Goal: Task Accomplishment & Management: Use online tool/utility

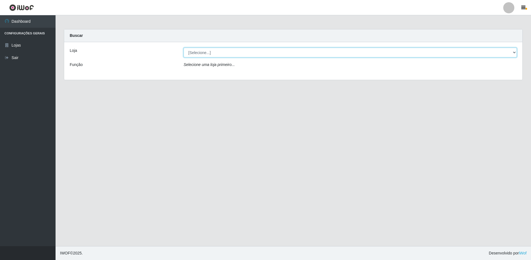
click at [216, 56] on select "[Selecione...] Extrabom - Loja 51 Gaivotas" at bounding box center [349, 53] width 333 height 10
select select "469"
click at [183, 48] on select "[Selecione...] Extrabom - Loja 51 Gaivotas" at bounding box center [349, 53] width 333 height 10
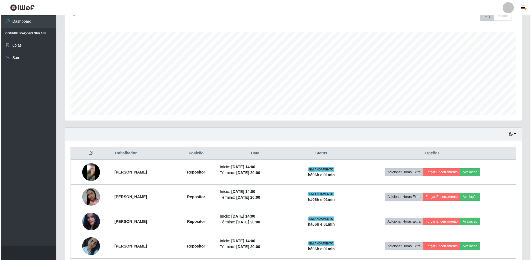
scroll to position [133, 0]
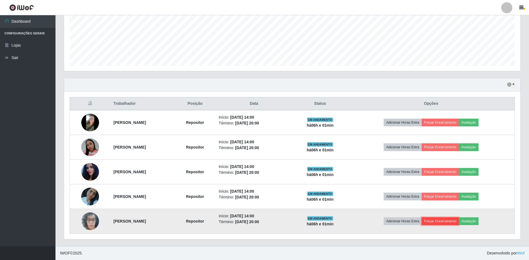
click at [447, 222] on button "Forçar Encerramento" at bounding box center [440, 222] width 37 height 8
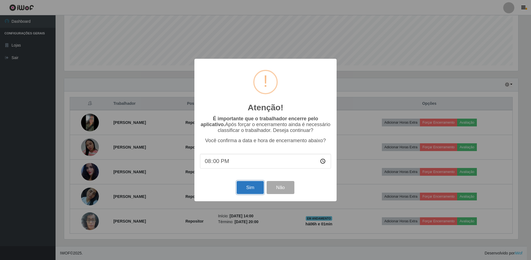
click at [251, 186] on button "Sim" at bounding box center [249, 187] width 27 height 13
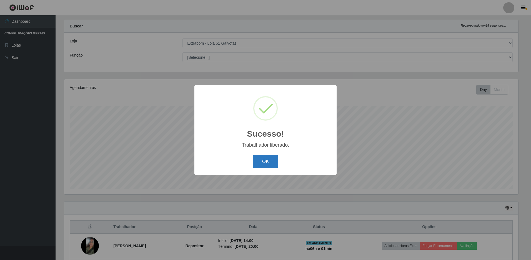
click at [263, 164] on button "OK" at bounding box center [266, 161] width 26 height 13
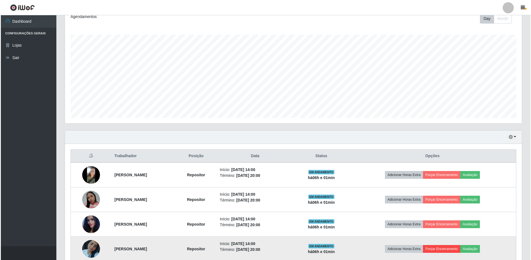
scroll to position [108, 0]
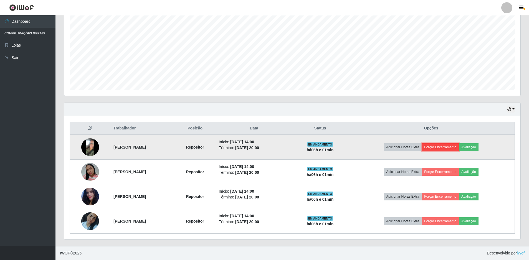
click at [457, 147] on button "Forçar Encerramento" at bounding box center [440, 147] width 37 height 8
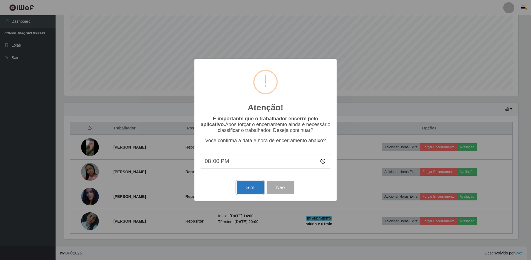
drag, startPoint x: 250, startPoint y: 188, endPoint x: 282, endPoint y: 181, distance: 32.7
click at [250, 188] on button "Sim" at bounding box center [249, 187] width 27 height 13
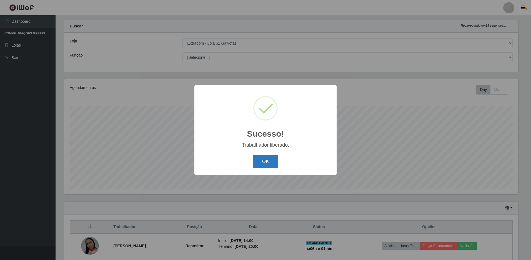
click at [265, 159] on button "OK" at bounding box center [266, 161] width 26 height 13
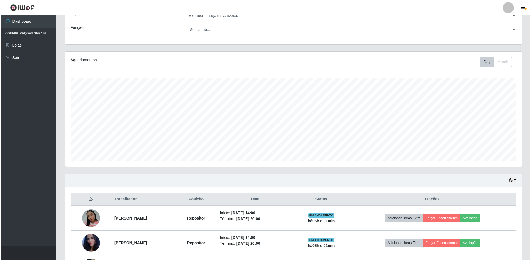
scroll to position [84, 0]
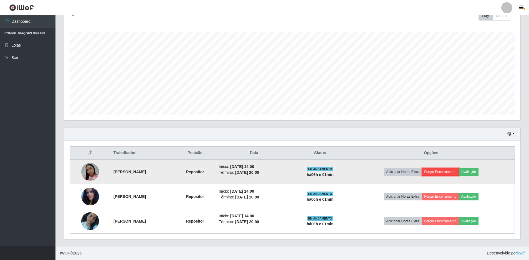
click at [459, 170] on button "Forçar Encerramento" at bounding box center [440, 172] width 37 height 8
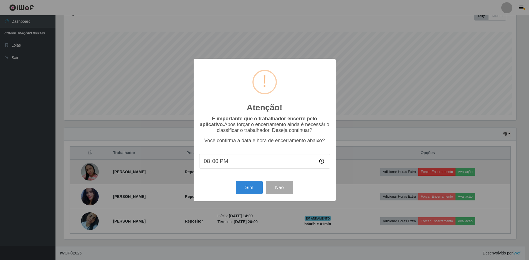
scroll to position [115, 454]
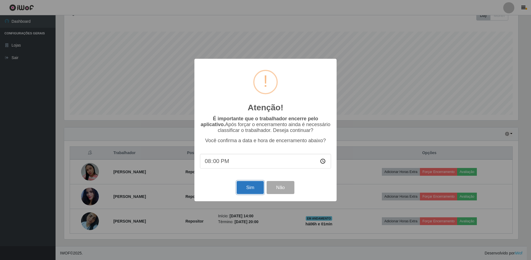
click at [256, 192] on button "Sim" at bounding box center [249, 187] width 27 height 13
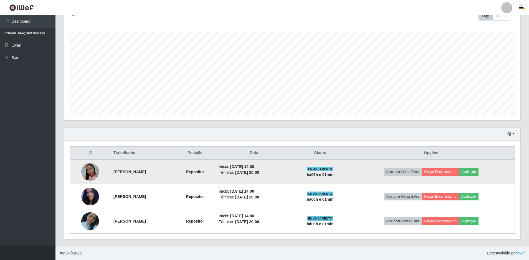
scroll to position [0, 0]
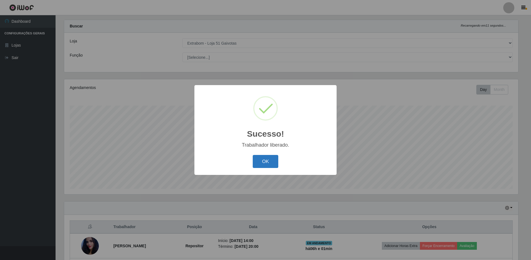
click at [259, 165] on button "OK" at bounding box center [266, 161] width 26 height 13
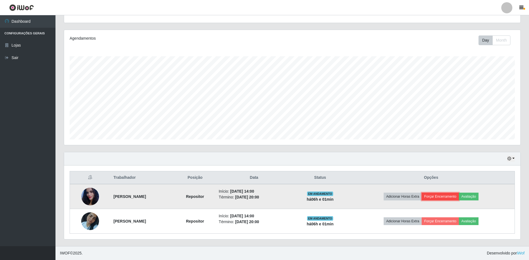
click at [442, 196] on button "Forçar Encerramento" at bounding box center [440, 197] width 37 height 8
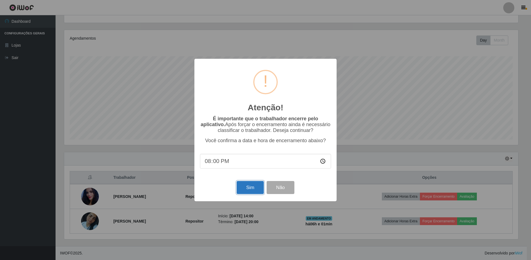
click at [257, 192] on button "Sim" at bounding box center [249, 187] width 27 height 13
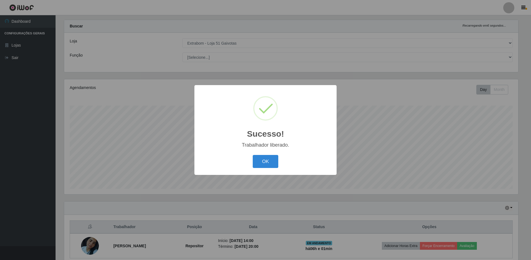
drag, startPoint x: 271, startPoint y: 170, endPoint x: 271, endPoint y: 163, distance: 6.7
click at [271, 169] on div "OK Cancel" at bounding box center [265, 162] width 131 height 16
click at [271, 163] on button "OK" at bounding box center [266, 161] width 26 height 13
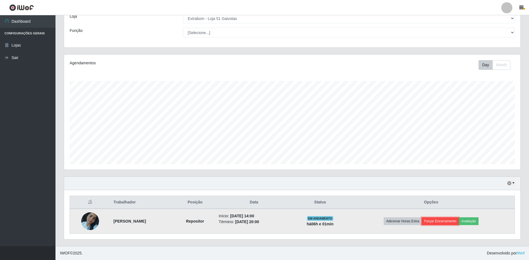
click at [449, 219] on button "Forçar Encerramento" at bounding box center [440, 222] width 37 height 8
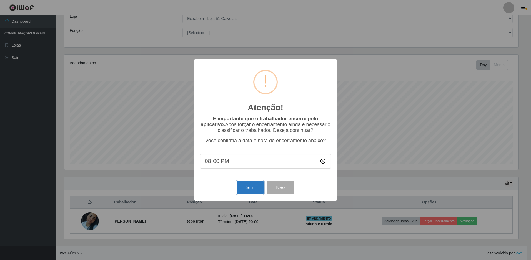
click at [255, 189] on button "Sim" at bounding box center [249, 187] width 27 height 13
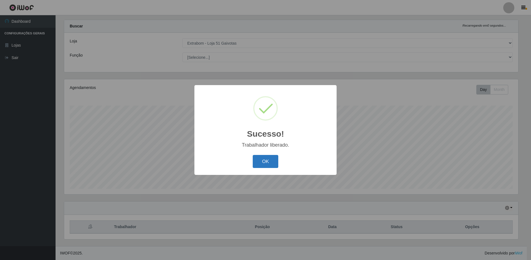
click at [268, 164] on button "OK" at bounding box center [266, 161] width 26 height 13
